Goal: Information Seeking & Learning: Learn about a topic

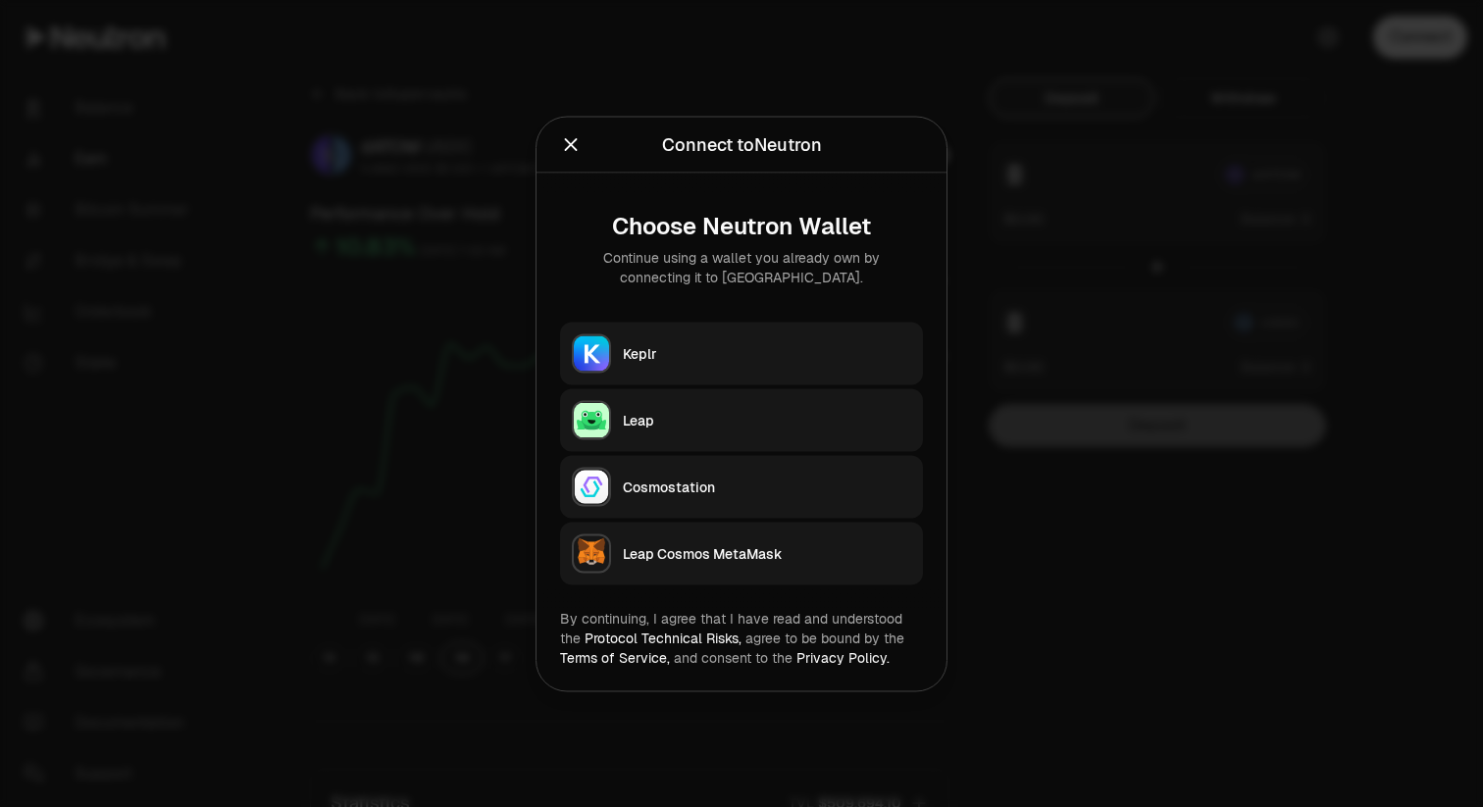
click at [674, 352] on div "Keplr" at bounding box center [767, 353] width 288 height 20
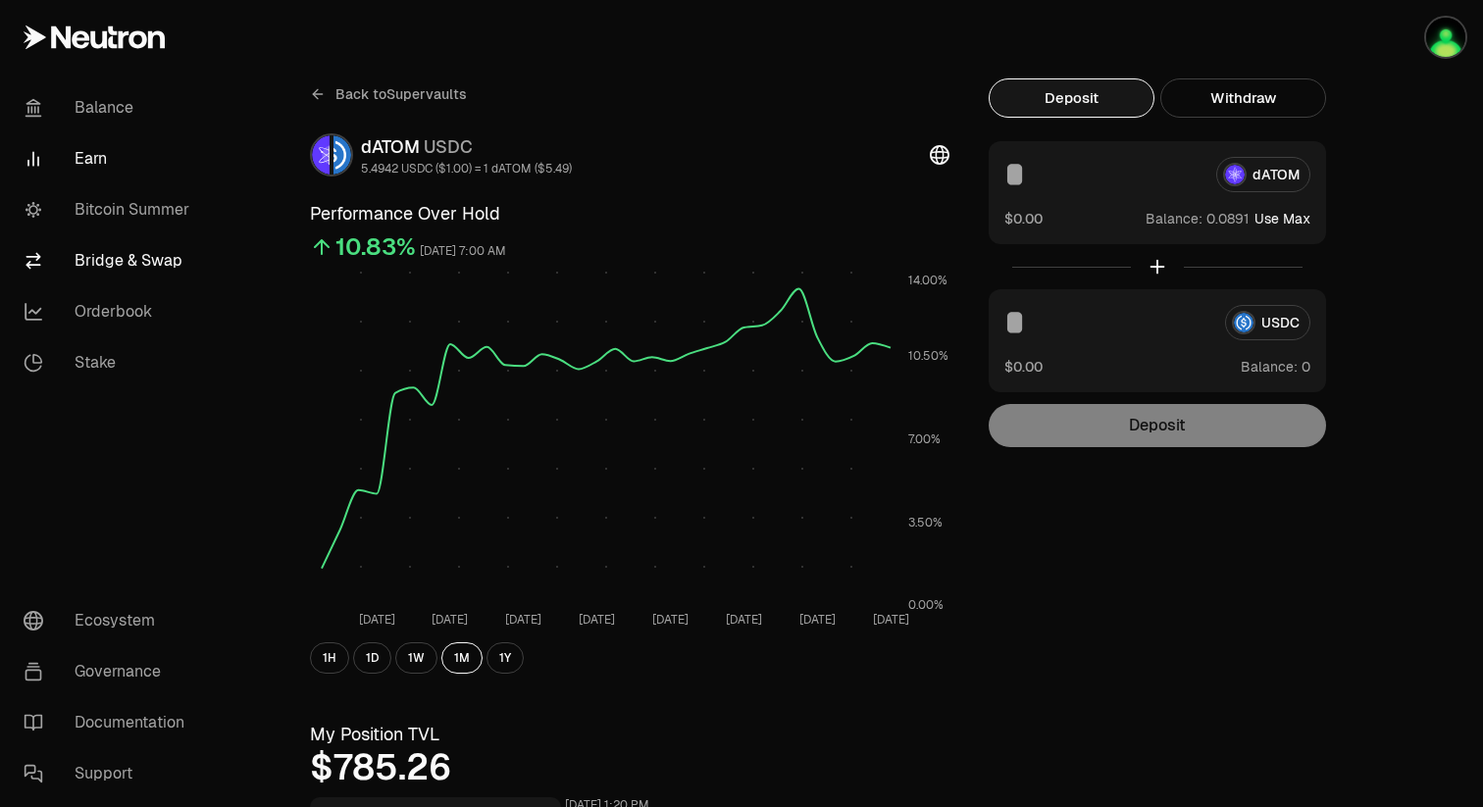
click at [161, 251] on link "Bridge & Swap" at bounding box center [110, 260] width 204 height 51
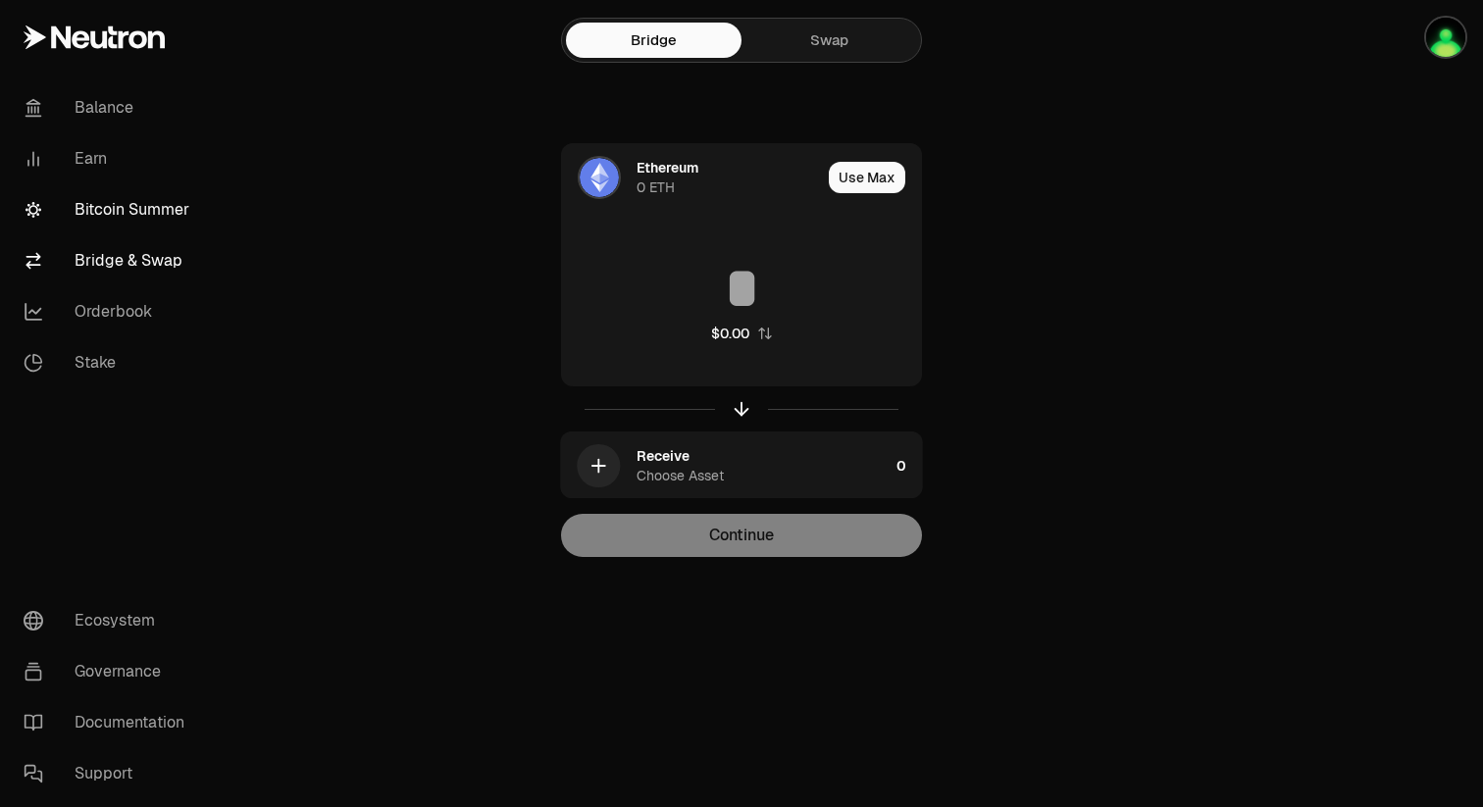
click at [173, 221] on link "Bitcoin Summer" at bounding box center [110, 209] width 204 height 51
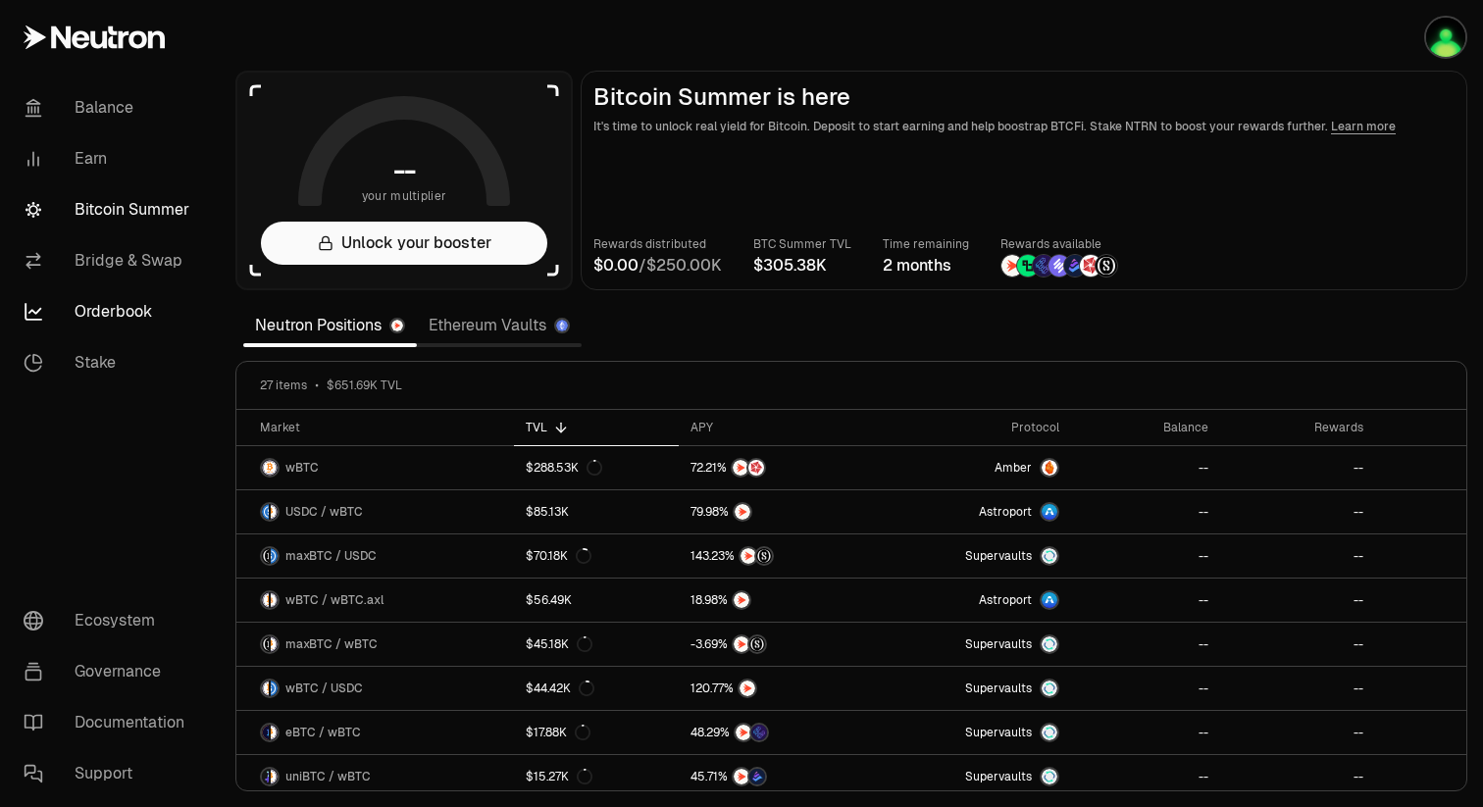
click at [197, 303] on link "Orderbook" at bounding box center [110, 311] width 204 height 51
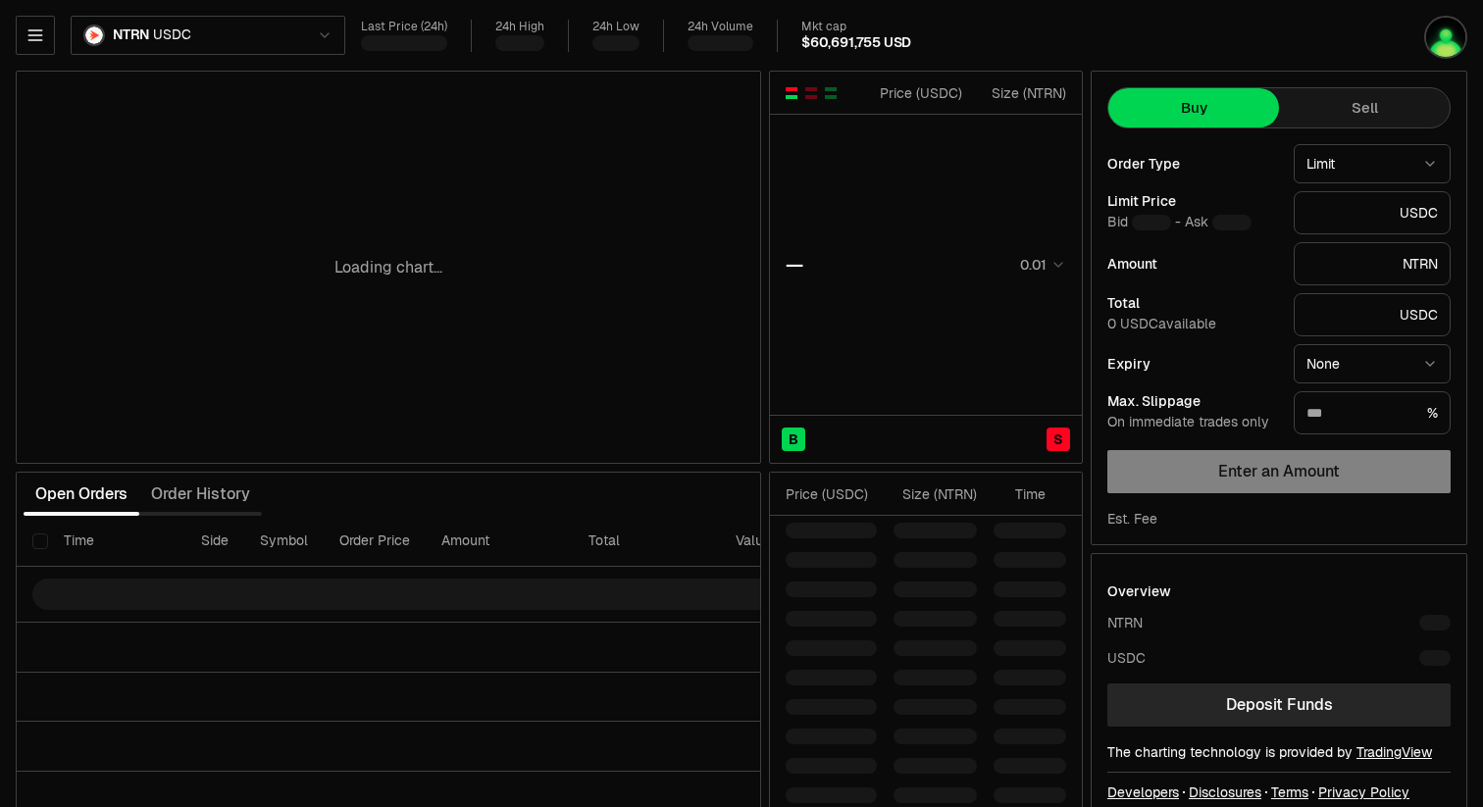
type input "********"
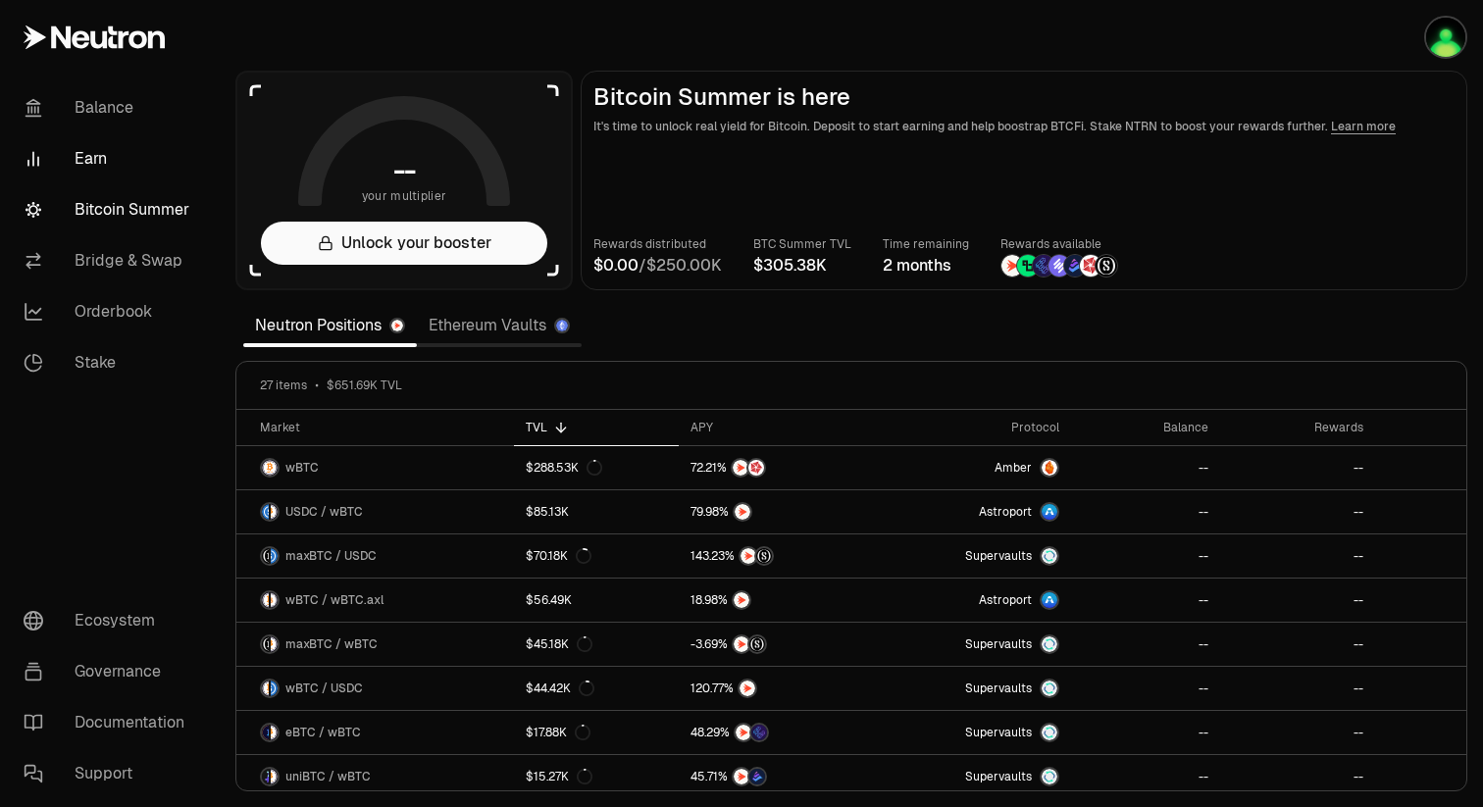
click at [132, 155] on link "Earn" at bounding box center [110, 158] width 204 height 51
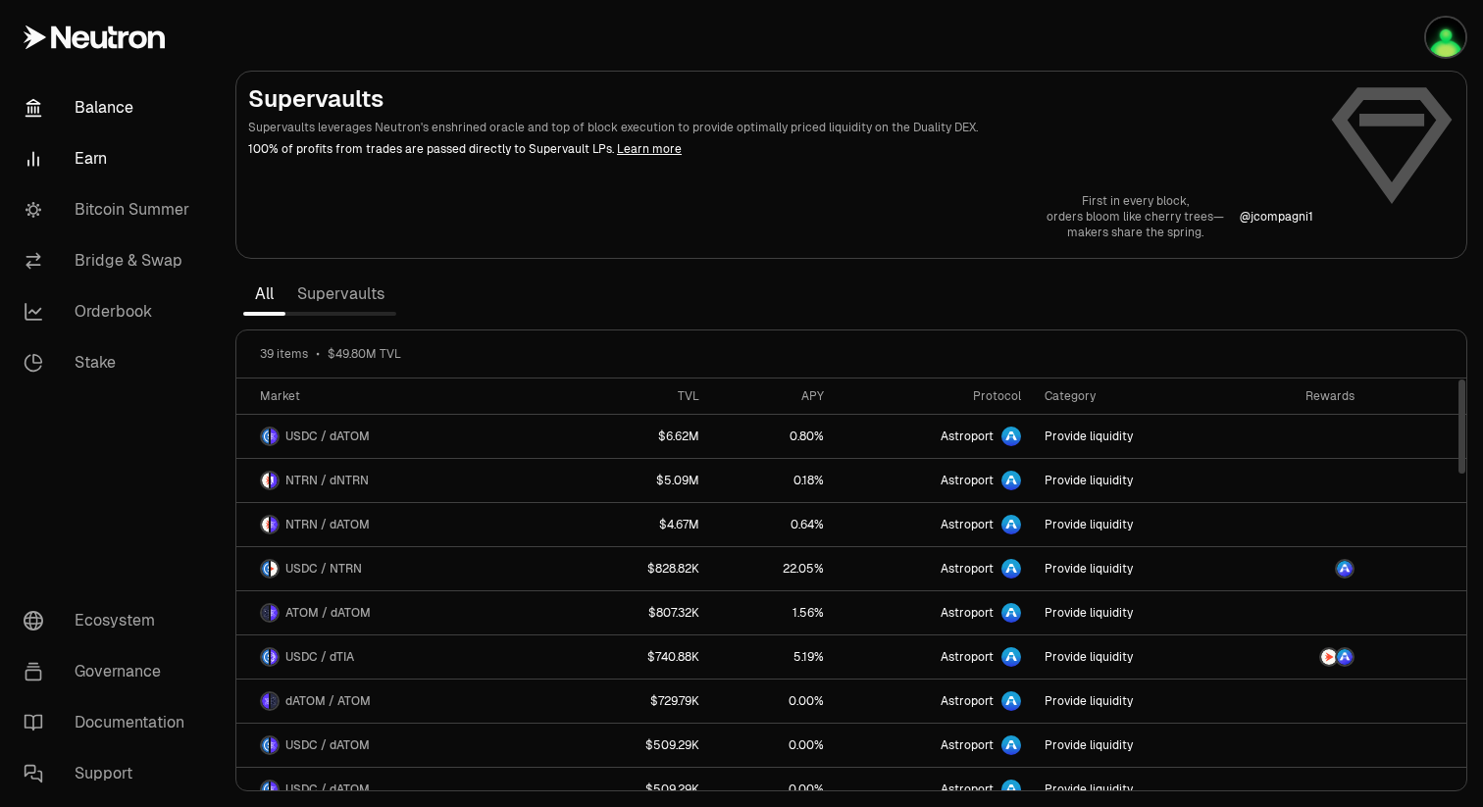
click at [71, 103] on link "Balance" at bounding box center [110, 107] width 204 height 51
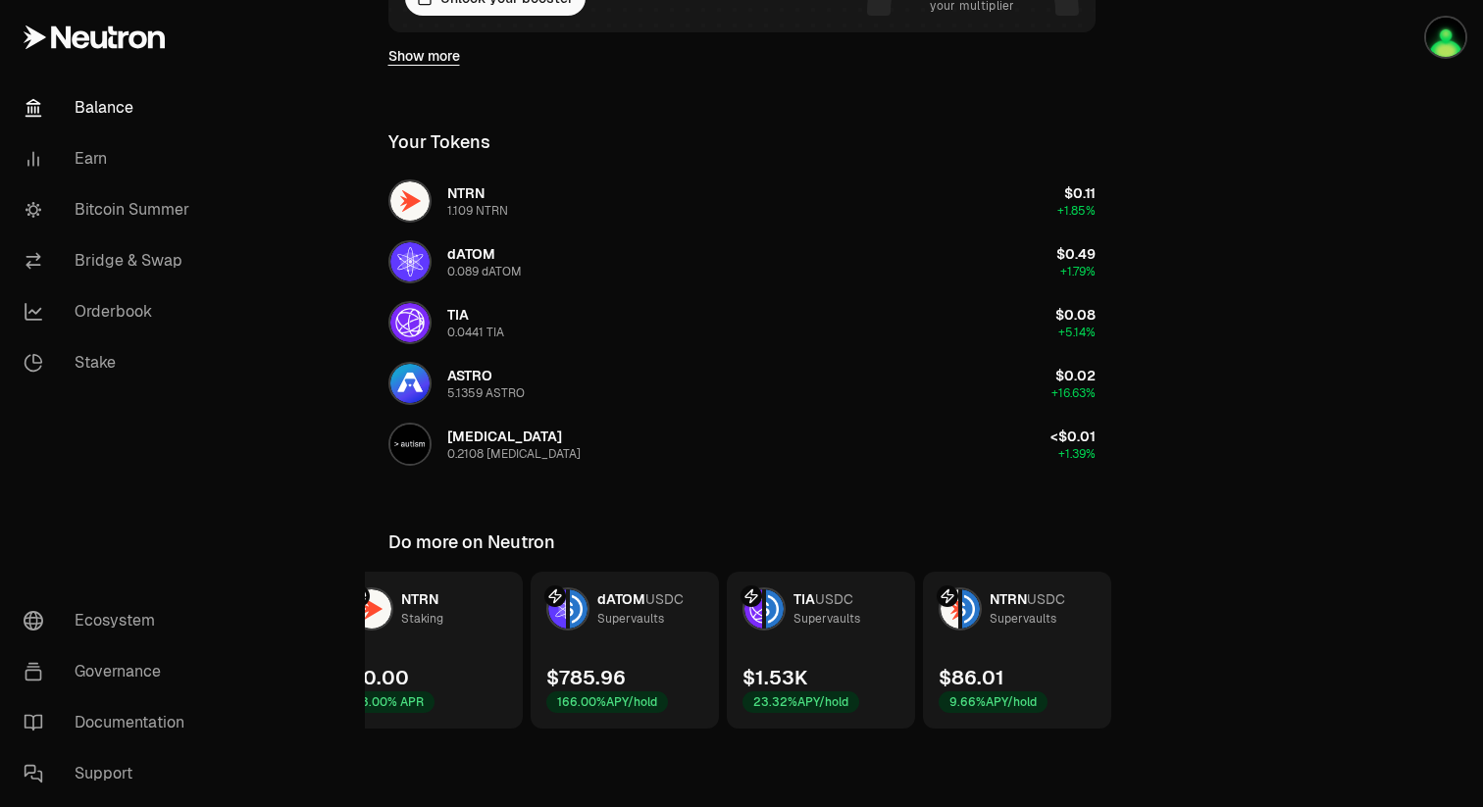
scroll to position [0, 254]
click at [647, 674] on div "$785.96 166.00% APY/hold" at bounding box center [603, 688] width 122 height 49
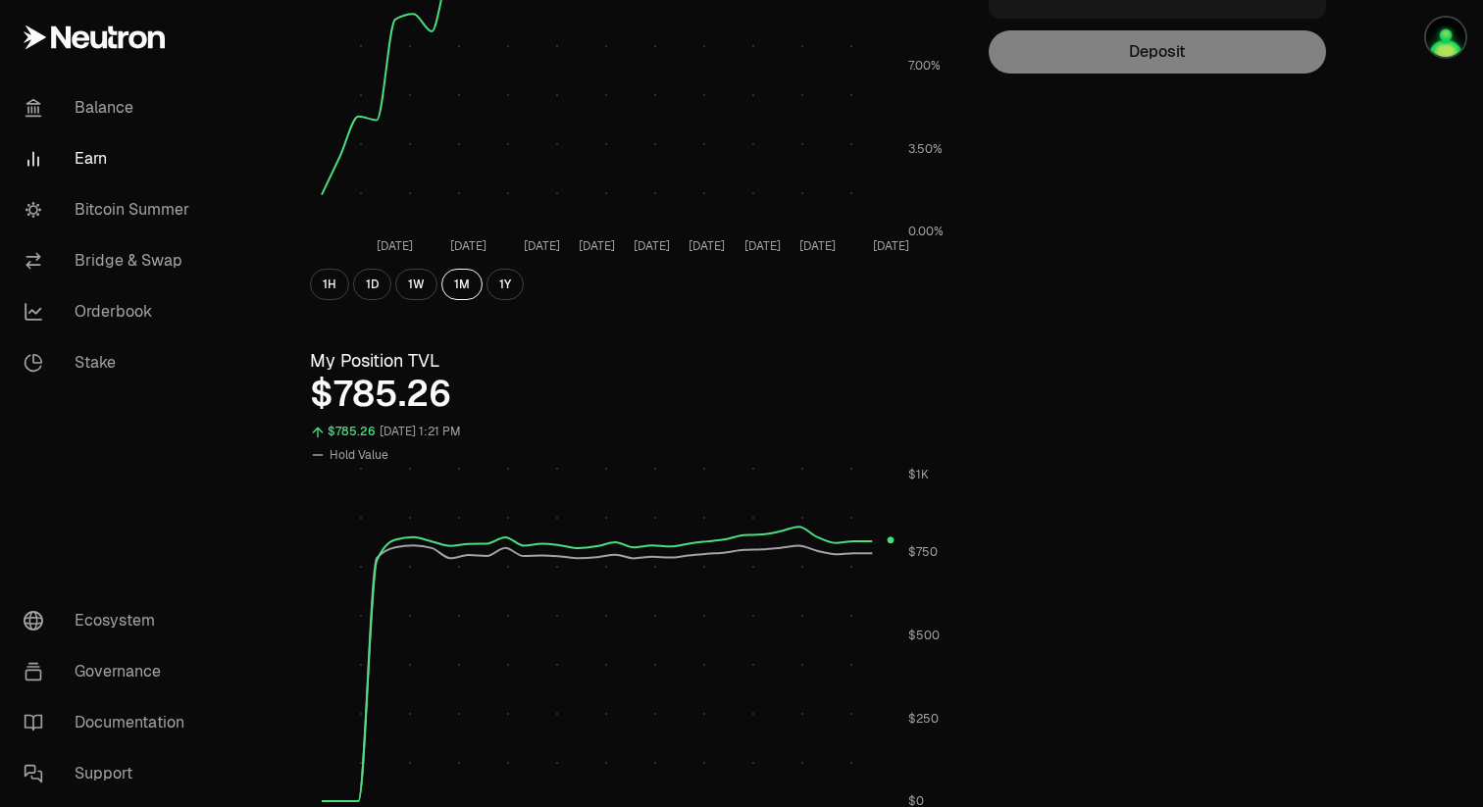
scroll to position [470, 0]
